Goal: Find specific page/section: Find specific page/section

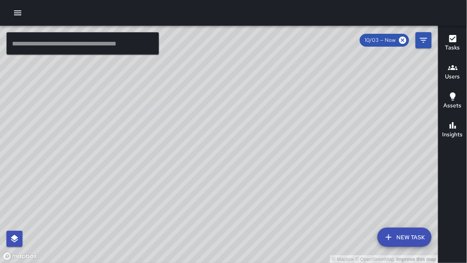
click at [96, 48] on input "text" at bounding box center [82, 43] width 153 height 23
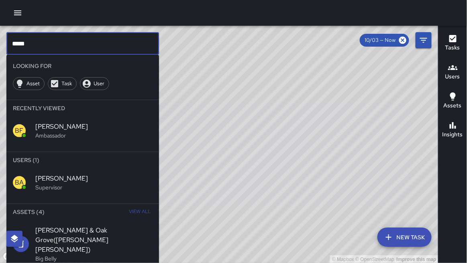
click at [68, 185] on p "Supervisor" at bounding box center [93, 187] width 117 height 8
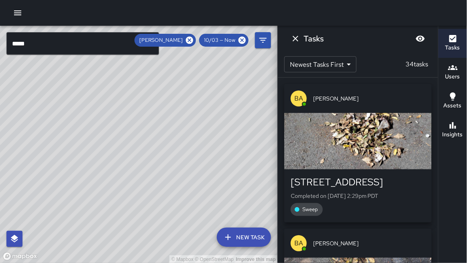
drag, startPoint x: 126, startPoint y: 77, endPoint x: 115, endPoint y: 139, distance: 62.9
click at [115, 139] on div "© Mapbox © OpenStreetMap Improve this map" at bounding box center [139, 144] width 278 height 237
drag, startPoint x: 85, startPoint y: 96, endPoint x: 62, endPoint y: 120, distance: 32.7
click at [61, 131] on div "© Mapbox © OpenStreetMap Improve this map" at bounding box center [139, 144] width 278 height 237
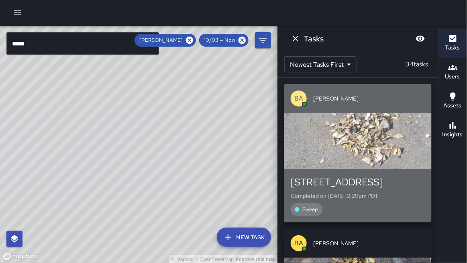
click at [306, 140] on div "button" at bounding box center [358, 141] width 147 height 56
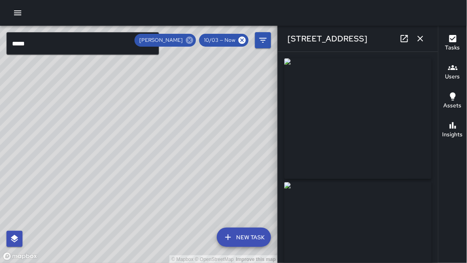
click at [191, 40] on icon at bounding box center [189, 40] width 9 height 9
click at [241, 39] on icon at bounding box center [242, 40] width 9 height 9
click at [418, 37] on icon "button" at bounding box center [421, 39] width 10 height 10
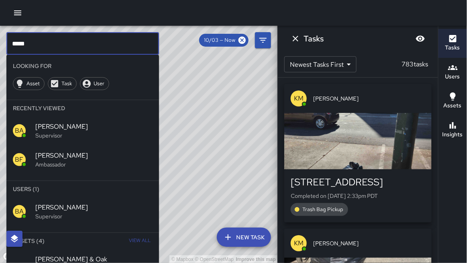
click at [92, 50] on input "*****" at bounding box center [82, 43] width 153 height 23
click at [73, 46] on input "*****" at bounding box center [82, 43] width 153 height 23
type input "*"
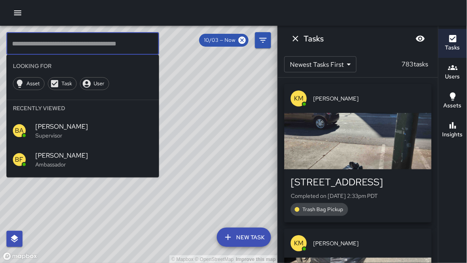
click at [61, 10] on div at bounding box center [233, 13] width 467 height 26
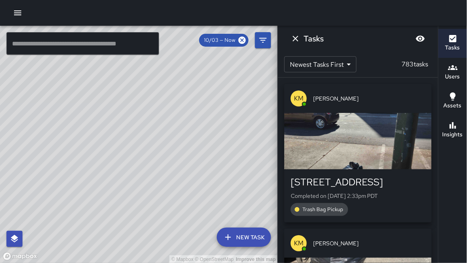
click at [56, 97] on div "© Mapbox © OpenStreetMap Improve this map" at bounding box center [139, 144] width 278 height 237
click at [299, 40] on icon "Dismiss" at bounding box center [296, 39] width 10 height 10
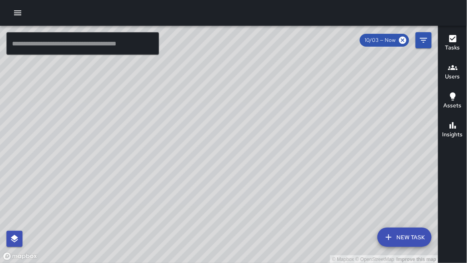
drag, startPoint x: 199, startPoint y: 184, endPoint x: 242, endPoint y: 106, distance: 89.0
click at [242, 106] on div "© Mapbox © OpenStreetMap Improve this map" at bounding box center [219, 144] width 439 height 237
click at [243, 96] on div "© Mapbox © OpenStreetMap Improve this map" at bounding box center [219, 144] width 439 height 237
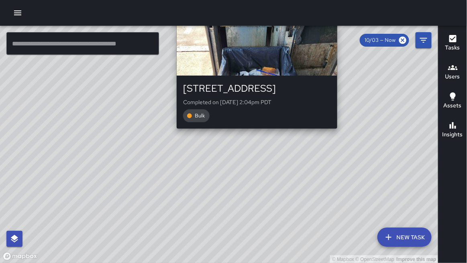
drag, startPoint x: 249, startPoint y: 164, endPoint x: 254, endPoint y: 134, distance: 30.2
click at [253, 133] on div "© Mapbox © OpenStreetMap Improve this map KT [PERSON_NAME] [STREET_ADDRESS] Com…" at bounding box center [219, 144] width 439 height 237
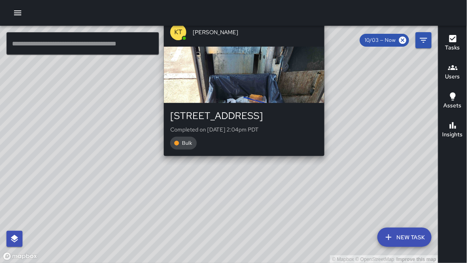
drag, startPoint x: 254, startPoint y: 134, endPoint x: 242, endPoint y: 161, distance: 29.5
click at [241, 162] on div "© Mapbox © OpenStreetMap Improve this map KT [PERSON_NAME] [STREET_ADDRESS] Com…" at bounding box center [219, 144] width 439 height 237
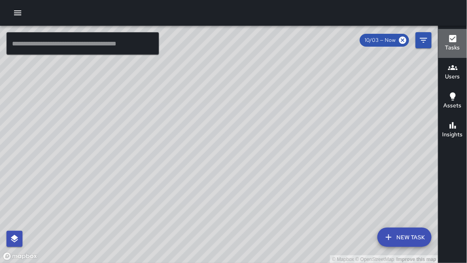
click at [465, 38] on button "Tasks" at bounding box center [453, 43] width 29 height 29
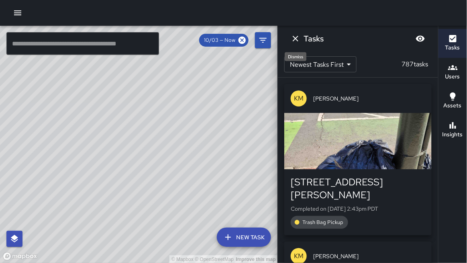
click at [295, 38] on icon "Dismiss" at bounding box center [296, 39] width 6 height 6
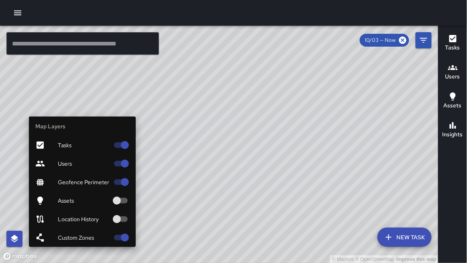
click at [58, 160] on span "Users" at bounding box center [83, 164] width 51 height 8
